Goal: Information Seeking & Learning: Find specific page/section

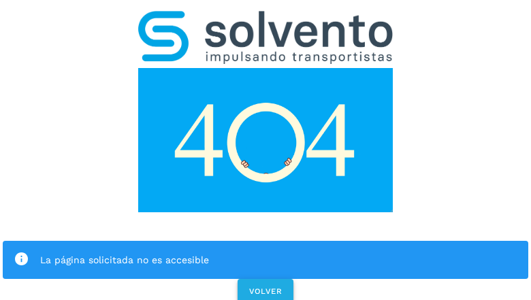
click at [265, 286] on span "VOLVER" at bounding box center [265, 291] width 34 height 10
click at [265, 150] on div "La página solicitada no es accesible VOLVER" at bounding box center [265, 153] width 531 height 306
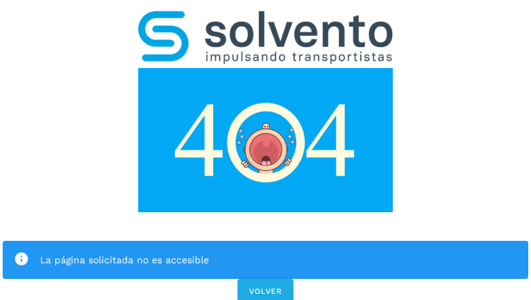
click at [265, 150] on div "La página solicitada no es accesible VOLVER" at bounding box center [265, 153] width 531 height 306
click at [265, 241] on div "La página solicitada no es accesible" at bounding box center [265, 260] width 525 height 38
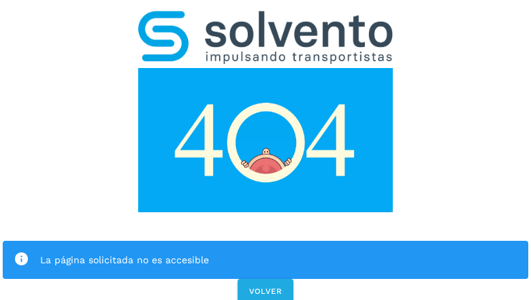
click at [265, 68] on img at bounding box center [265, 140] width 255 height 144
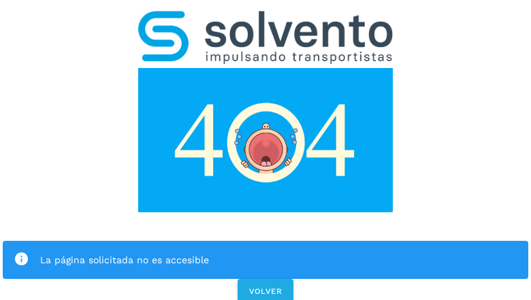
click at [265, 18] on img at bounding box center [265, 37] width 255 height 53
click at [265, 68] on img at bounding box center [265, 140] width 255 height 144
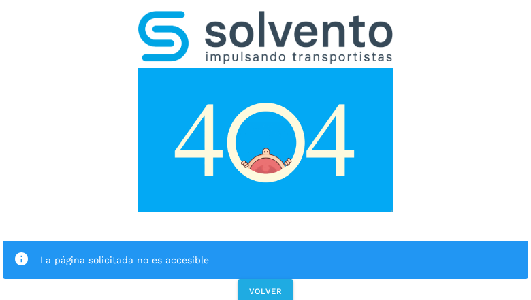
click at [265, 252] on div "La página solicitada no es accesible" at bounding box center [278, 260] width 477 height 16
click at [21, 252] on icon at bounding box center [22, 260] width 16 height 16
click at [278, 252] on div "La página solicitada no es accesible" at bounding box center [278, 260] width 477 height 16
click at [265, 286] on span "VOLVER" at bounding box center [265, 291] width 34 height 10
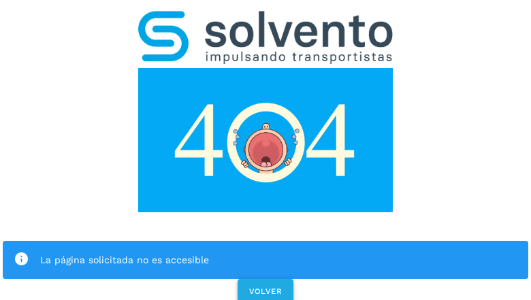
click at [265, 286] on span "VOLVER" at bounding box center [265, 291] width 34 height 10
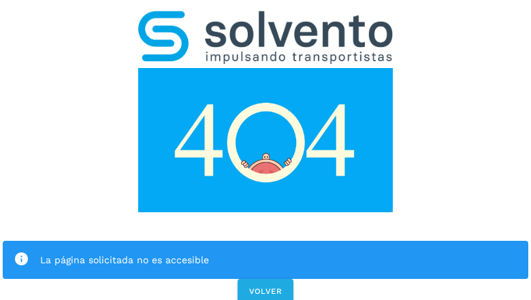
click at [265, 150] on div "La página solicitada no es accesible VOLVER" at bounding box center [265, 153] width 531 height 306
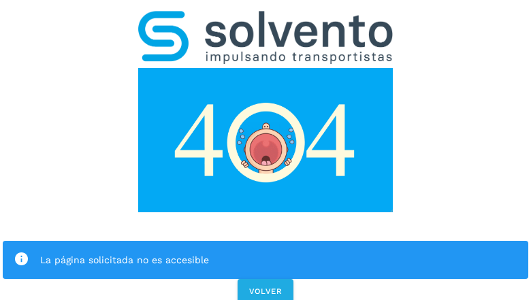
click at [265, 150] on div "La página solicitada no es accesible VOLVER" at bounding box center [265, 153] width 531 height 306
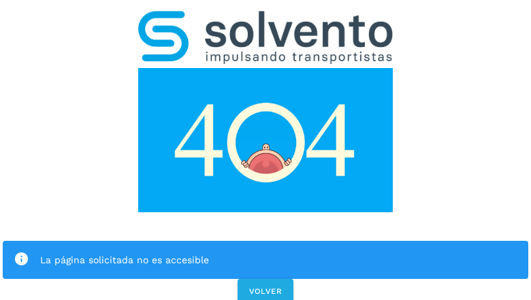
click at [265, 150] on div "La página solicitada no es accesible VOLVER" at bounding box center [265, 153] width 531 height 306
click at [265, 241] on div "La página solicitada no es accesible" at bounding box center [265, 260] width 525 height 38
click at [265, 68] on img at bounding box center [265, 140] width 255 height 144
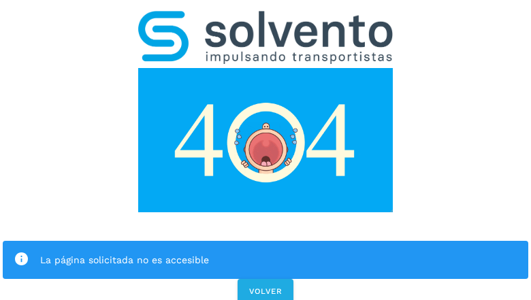
click at [265, 18] on img at bounding box center [265, 37] width 255 height 53
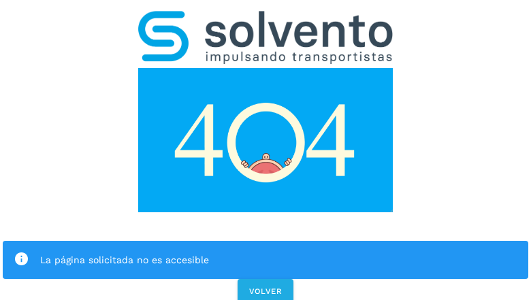
click at [265, 68] on img at bounding box center [265, 140] width 255 height 144
click at [265, 252] on div "La página solicitada no es accesible" at bounding box center [278, 260] width 477 height 16
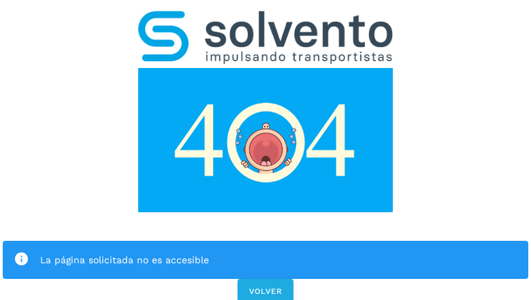
click at [21, 252] on icon at bounding box center [22, 260] width 16 height 16
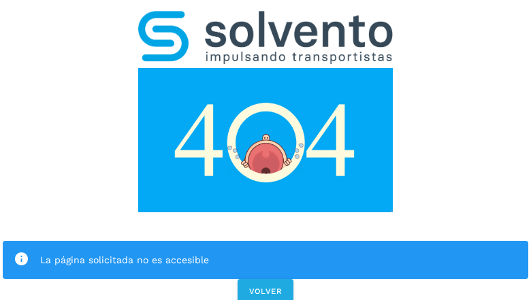
click at [278, 252] on div "La página solicitada no es accesible" at bounding box center [278, 260] width 477 height 16
click at [265, 286] on span "VOLVER" at bounding box center [265, 291] width 34 height 10
click at [265, 150] on div "La página solicitada no es accesible VOLVER" at bounding box center [265, 153] width 531 height 306
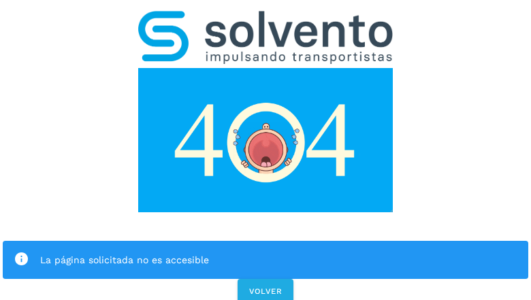
click at [265, 150] on div "La página solicitada no es accesible VOLVER" at bounding box center [265, 153] width 531 height 306
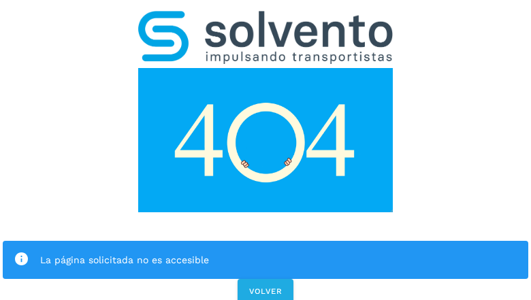
click at [265, 150] on div "La página solicitada no es accesible VOLVER" at bounding box center [265, 153] width 531 height 306
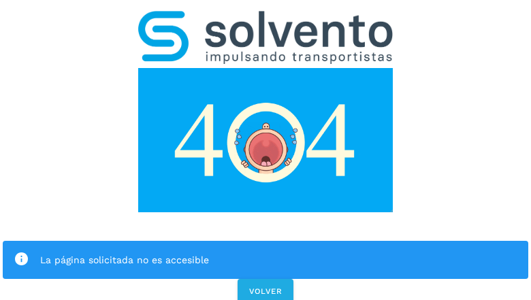
click at [265, 241] on div "La página solicitada no es accesible" at bounding box center [265, 260] width 525 height 38
click at [265, 68] on img at bounding box center [265, 140] width 255 height 144
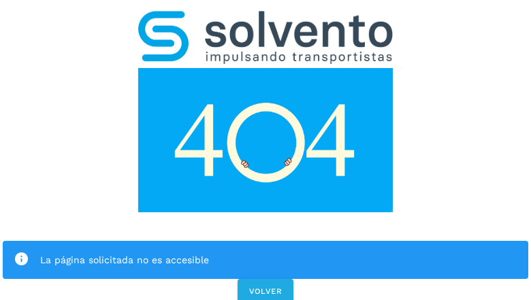
click at [265, 68] on img at bounding box center [265, 140] width 255 height 144
click at [265, 18] on img at bounding box center [265, 37] width 255 height 53
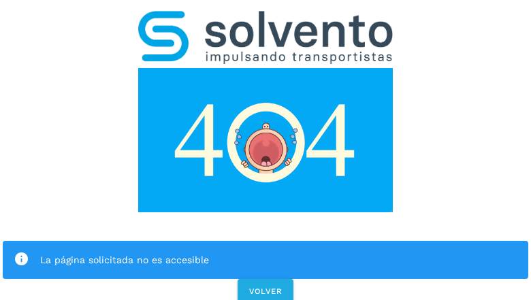
click at [265, 68] on img at bounding box center [265, 140] width 255 height 144
click at [265, 252] on div "La página solicitada no es accesible" at bounding box center [278, 260] width 477 height 16
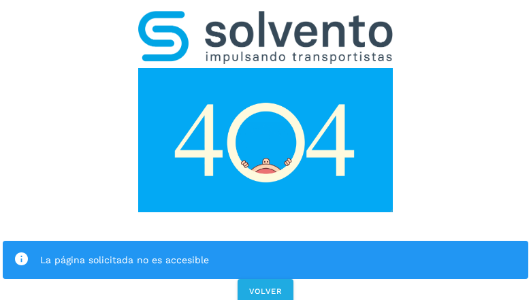
click at [265, 252] on div "La página solicitada no es accesible" at bounding box center [278, 260] width 477 height 16
click at [21, 252] on icon at bounding box center [22, 260] width 16 height 16
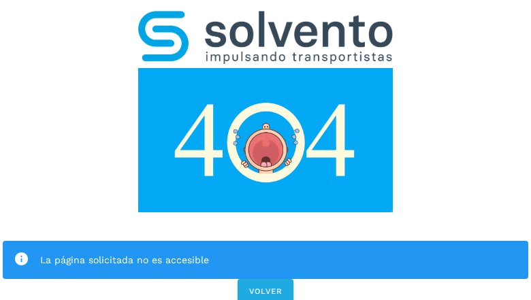
click at [278, 252] on div "La página solicitada no es accesible" at bounding box center [278, 260] width 477 height 16
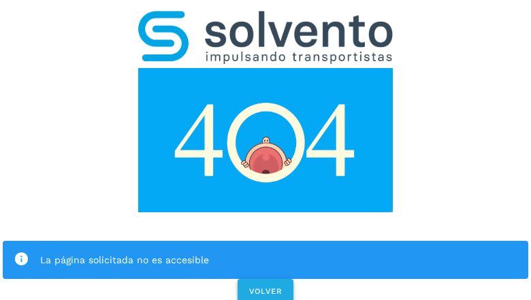
click at [265, 286] on span "VOLVER" at bounding box center [265, 291] width 34 height 10
click at [265, 150] on div "La página solicitada no es accesible VOLVER" at bounding box center [265, 153] width 531 height 306
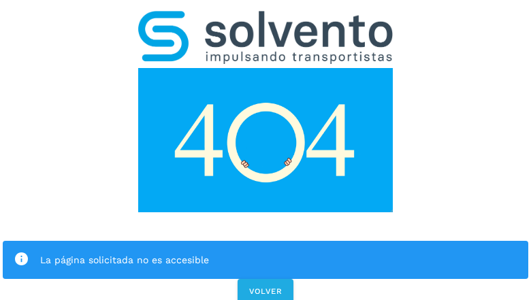
click at [265, 150] on div "La página solicitada no es accesible VOLVER" at bounding box center [265, 153] width 531 height 306
click at [265, 241] on div "La página solicitada no es accesible" at bounding box center [265, 260] width 525 height 38
click at [265, 68] on img at bounding box center [265, 140] width 255 height 144
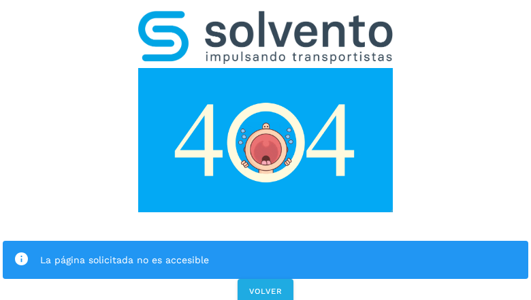
click at [265, 68] on img at bounding box center [265, 140] width 255 height 144
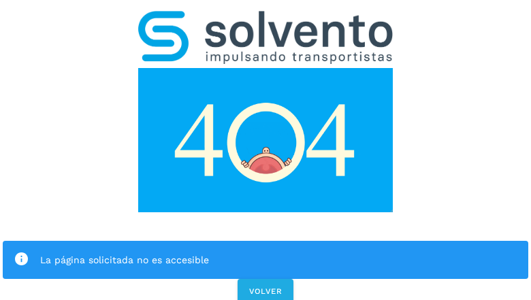
click at [265, 18] on img at bounding box center [265, 37] width 255 height 53
click at [265, 68] on img at bounding box center [265, 140] width 255 height 144
click at [265, 252] on div "La página solicitada no es accesible" at bounding box center [278, 260] width 477 height 16
click at [21, 252] on icon at bounding box center [22, 260] width 16 height 16
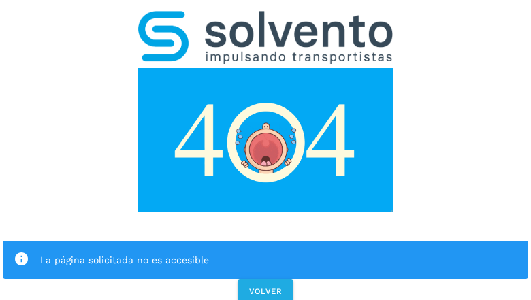
click at [278, 252] on div "La página solicitada no es accesible" at bounding box center [278, 260] width 477 height 16
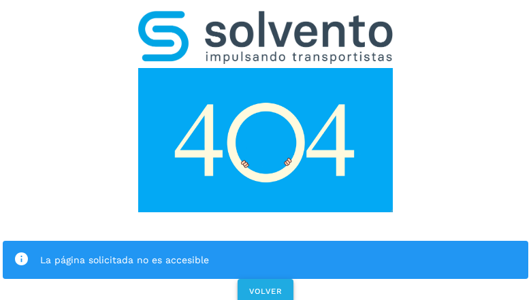
click at [265, 286] on span "VOLVER" at bounding box center [265, 291] width 34 height 10
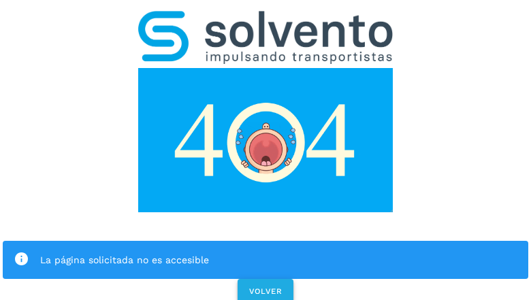
click at [265, 286] on span "VOLVER" at bounding box center [265, 291] width 34 height 10
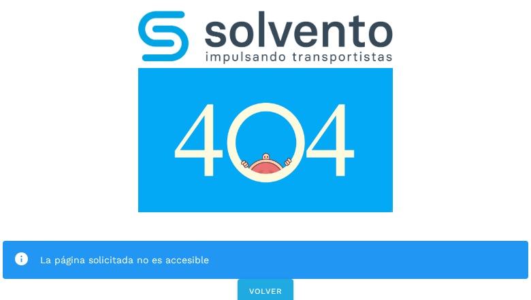
click at [265, 150] on div "La página solicitada no es accesible VOLVER" at bounding box center [265, 153] width 531 height 306
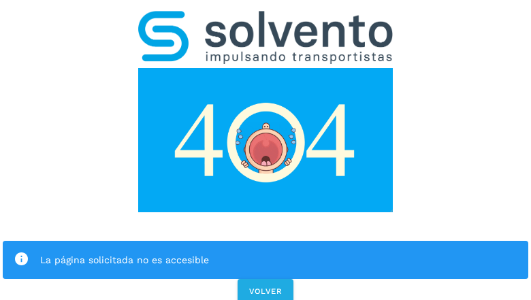
click at [265, 150] on div "La página solicitada no es accesible VOLVER" at bounding box center [265, 153] width 531 height 306
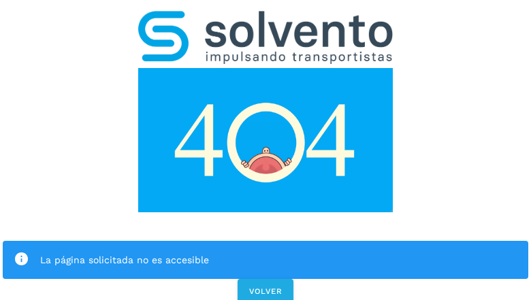
click at [265, 150] on div "La página solicitada no es accesible VOLVER" at bounding box center [265, 153] width 531 height 306
click at [265, 241] on div "La página solicitada no es accesible" at bounding box center [265, 260] width 525 height 38
click at [265, 68] on img at bounding box center [265, 140] width 255 height 144
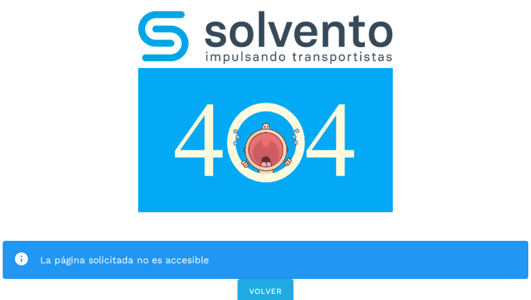
click at [265, 18] on img at bounding box center [265, 37] width 255 height 53
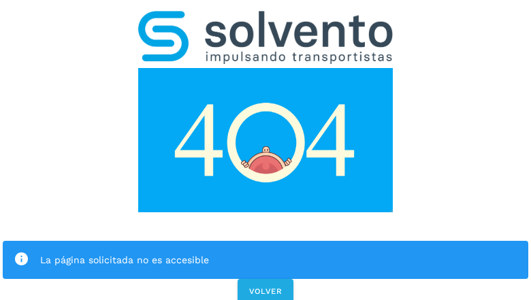
click at [265, 68] on img at bounding box center [265, 140] width 255 height 144
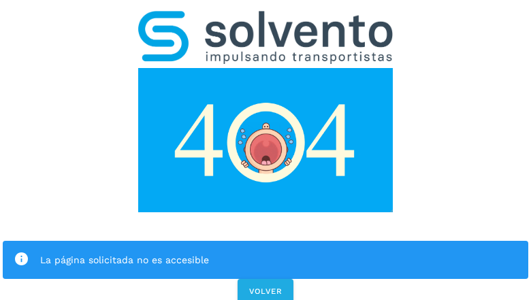
click at [265, 252] on div "La página solicitada no es accesible" at bounding box center [278, 260] width 477 height 16
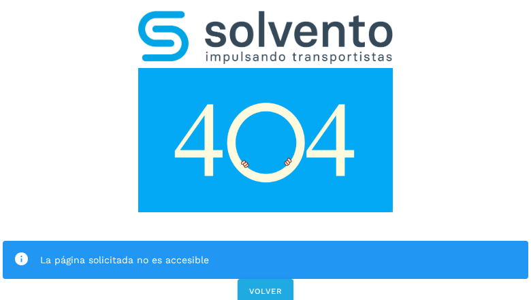
click at [265, 252] on div "La página solicitada no es accesible" at bounding box center [278, 260] width 477 height 16
click at [21, 252] on icon at bounding box center [22, 260] width 16 height 16
click at [278, 252] on div "La página solicitada no es accesible" at bounding box center [278, 260] width 477 height 16
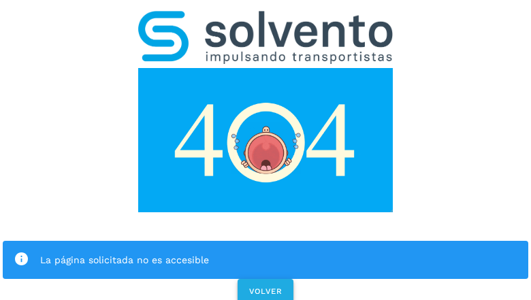
click at [265, 286] on span "VOLVER" at bounding box center [265, 291] width 34 height 10
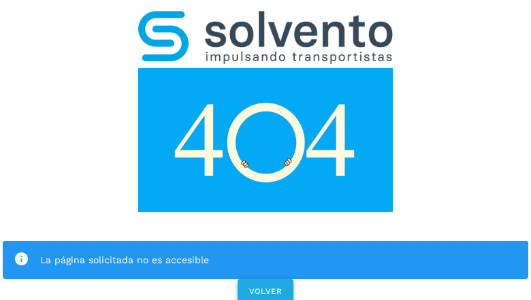
click at [265, 286] on span "VOLVER" at bounding box center [265, 291] width 34 height 10
click at [265, 150] on div "La página solicitada no es accesible VOLVER" at bounding box center [265, 153] width 531 height 306
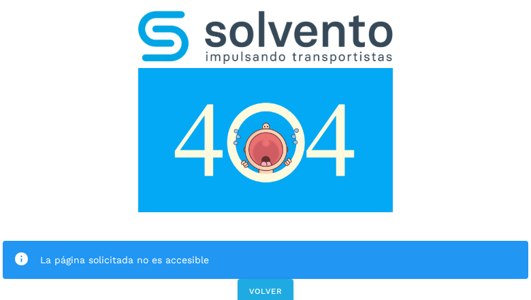
click at [265, 150] on div "La página solicitada no es accesible VOLVER" at bounding box center [265, 153] width 531 height 306
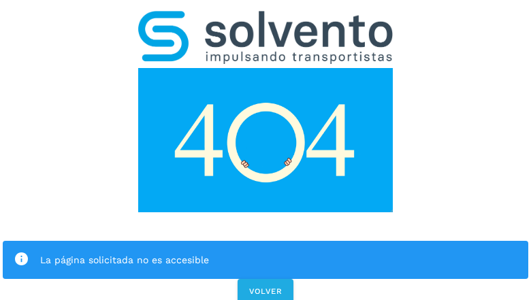
click at [265, 150] on div "La página solicitada no es accesible VOLVER" at bounding box center [265, 153] width 531 height 306
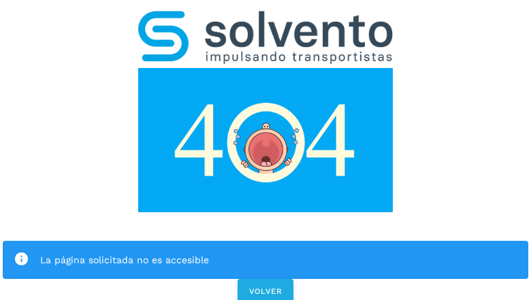
click at [265, 241] on div "La página solicitada no es accesible" at bounding box center [265, 260] width 525 height 38
click at [265, 68] on img at bounding box center [265, 140] width 255 height 144
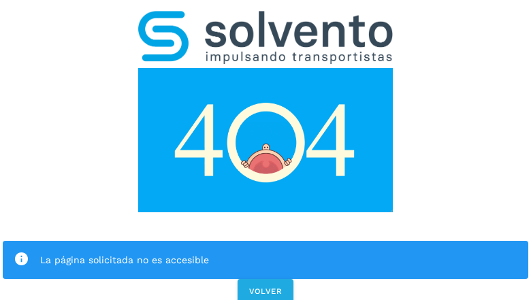
click at [265, 68] on img at bounding box center [265, 140] width 255 height 144
click at [265, 18] on img at bounding box center [265, 37] width 255 height 53
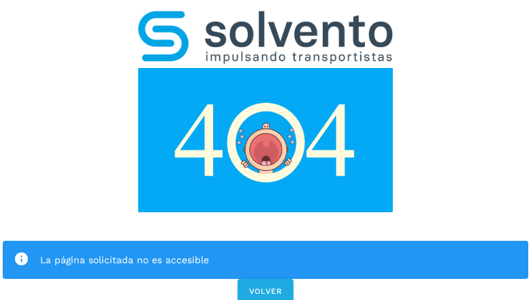
click at [265, 68] on img at bounding box center [265, 140] width 255 height 144
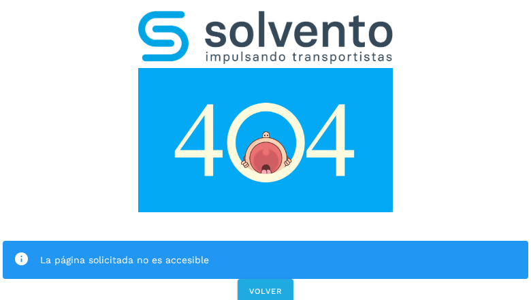
click at [265, 252] on div "La página solicitada no es accesible" at bounding box center [278, 260] width 477 height 16
click at [21, 252] on icon at bounding box center [22, 260] width 16 height 16
click at [278, 252] on div "La página solicitada no es accesible" at bounding box center [278, 260] width 477 height 16
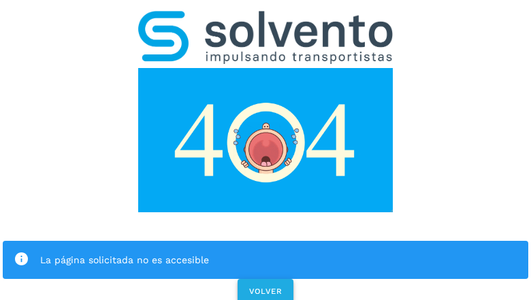
click at [265, 286] on span "VOLVER" at bounding box center [265, 291] width 34 height 10
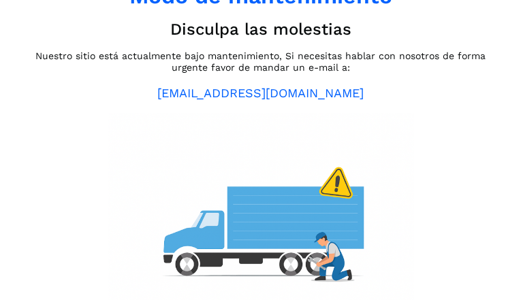
click at [260, 150] on img at bounding box center [261, 215] width 306 height 204
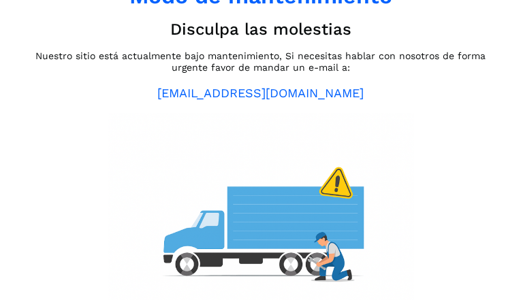
click at [260, 29] on h2 "Disculpa las molestias" at bounding box center [260, 30] width 181 height 20
click at [260, 61] on p "Nuestro sitio está actualmente bajo mantenimiento, Si necesitas hablar con noso…" at bounding box center [260, 61] width 476 height 23
click at [260, 93] on link "contacto@solvento.com" at bounding box center [260, 93] width 206 height 14
click at [260, 206] on img at bounding box center [261, 215] width 306 height 204
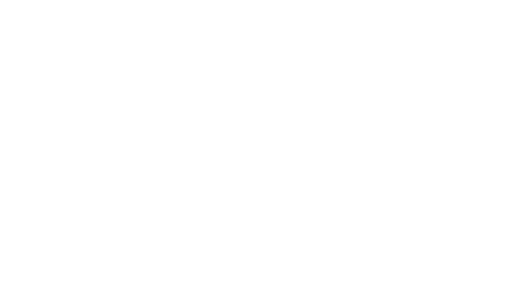
click at [265, 150] on div at bounding box center [265, 150] width 531 height 300
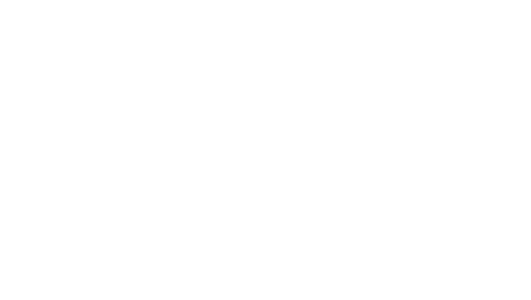
click at [265, 150] on div at bounding box center [265, 150] width 531 height 300
